Goal: Contribute content

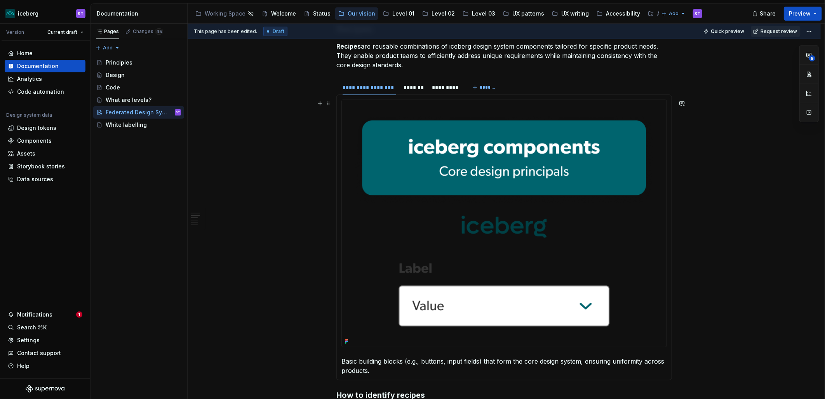
scroll to position [518, 0]
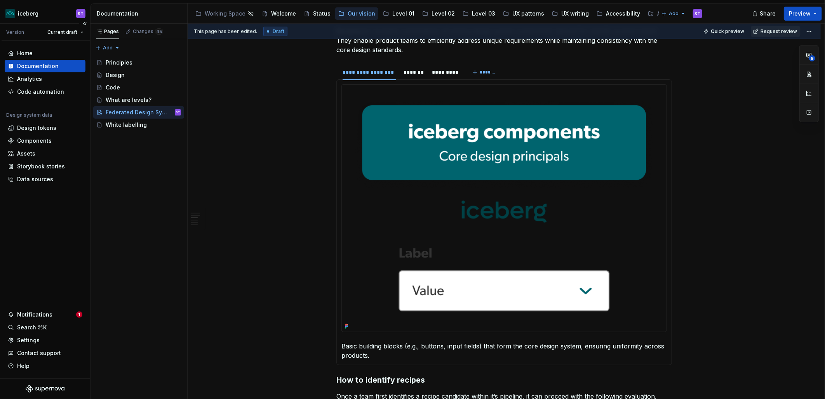
click at [46, 69] on div "Documentation" at bounding box center [38, 66] width 42 height 8
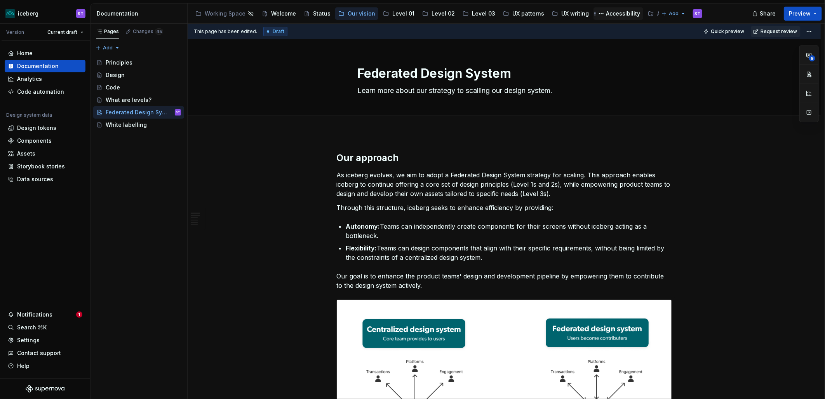
click at [606, 13] on div "Accessibility" at bounding box center [623, 14] width 34 height 8
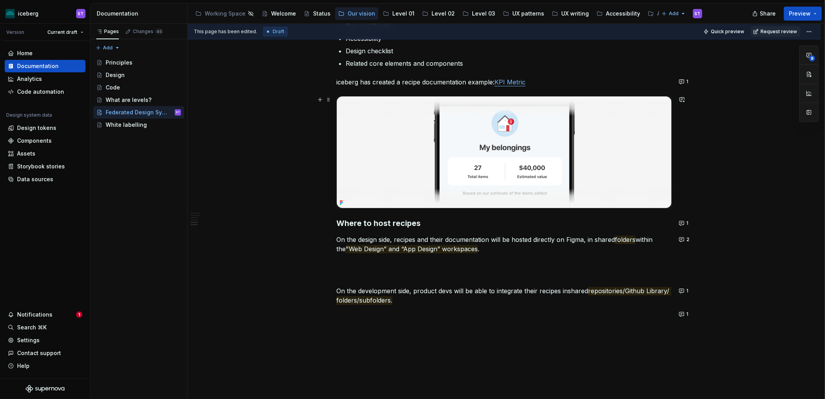
scroll to position [1379, 0]
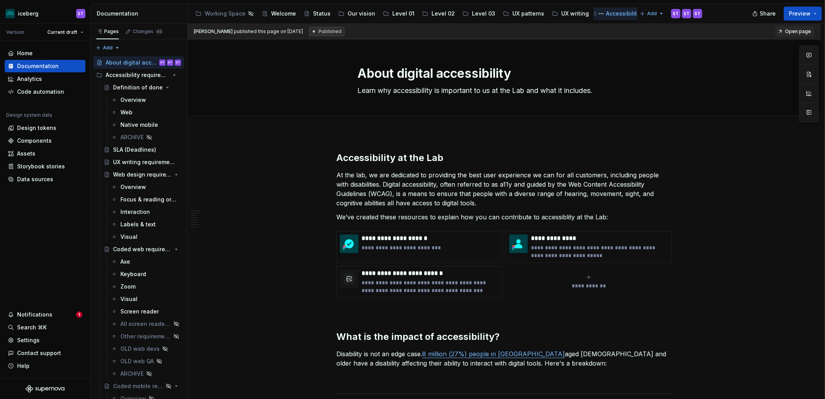
type textarea "*"
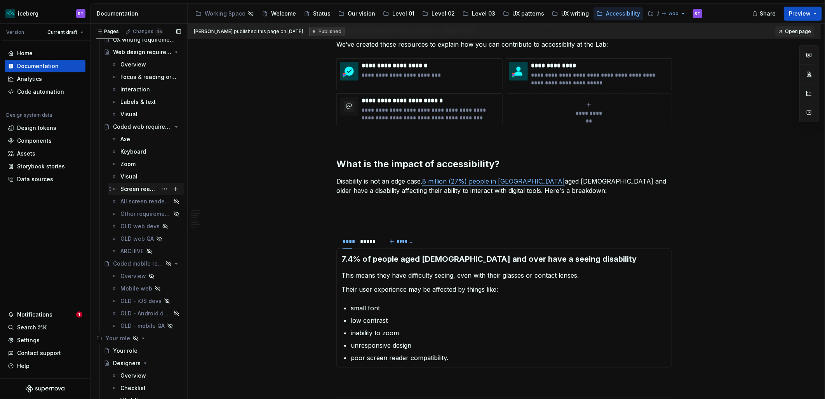
scroll to position [129, 0]
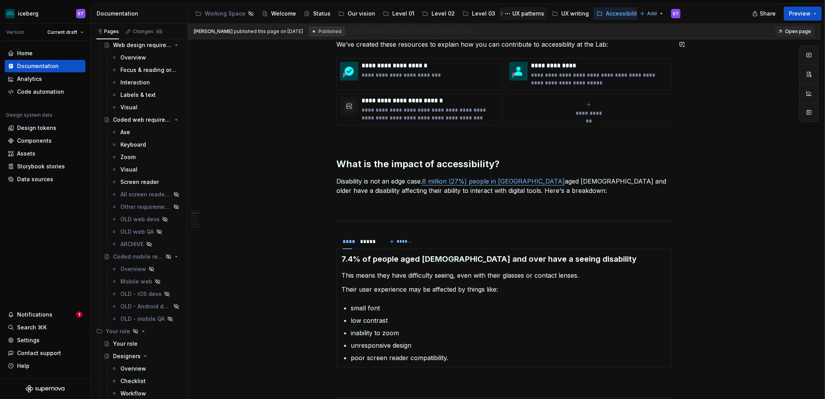
type textarea "*"
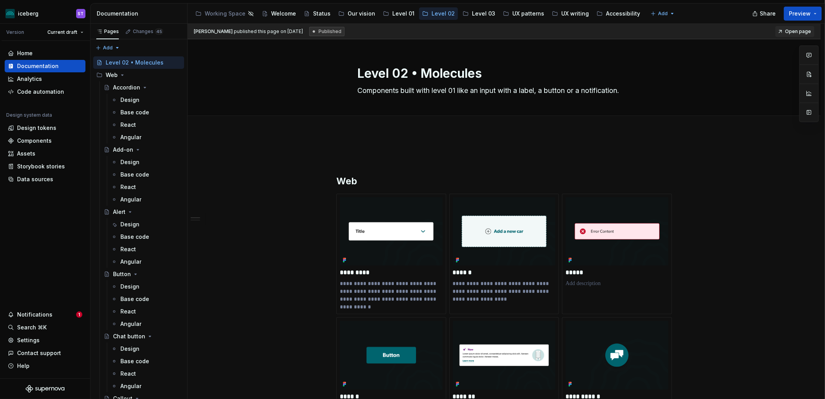
type textarea "*"
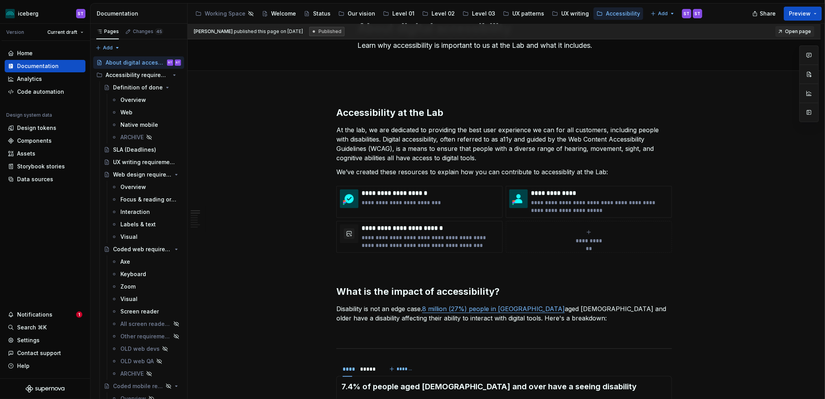
scroll to position [86, 0]
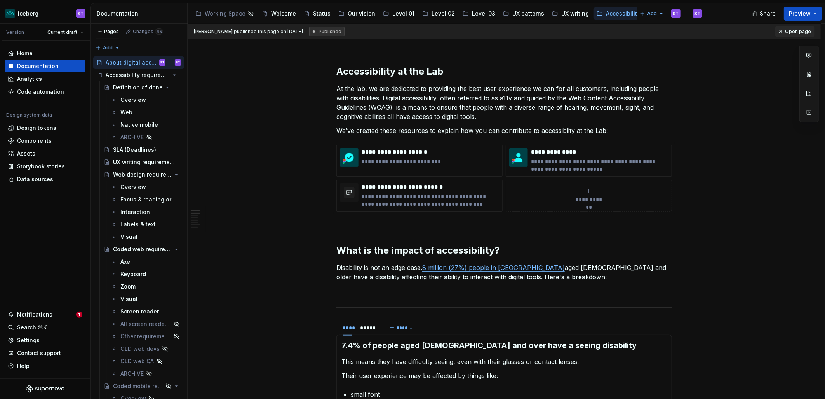
type textarea "*"
